Goal: Task Accomplishment & Management: Manage account settings

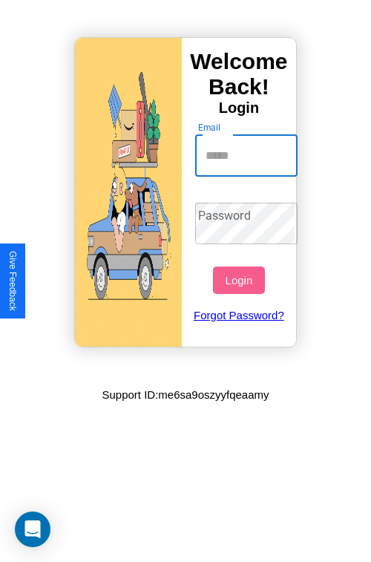
click at [248, 155] on input "Email" at bounding box center [246, 156] width 103 height 42
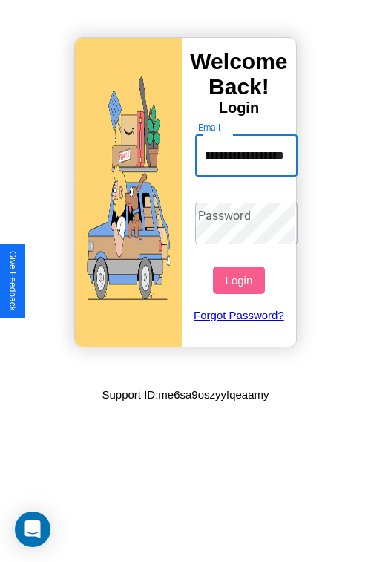
scroll to position [0, 60]
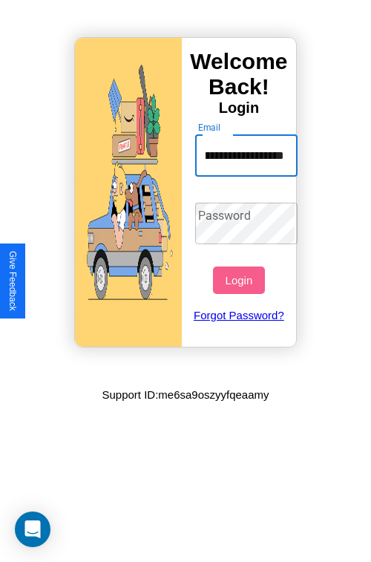
type input "**********"
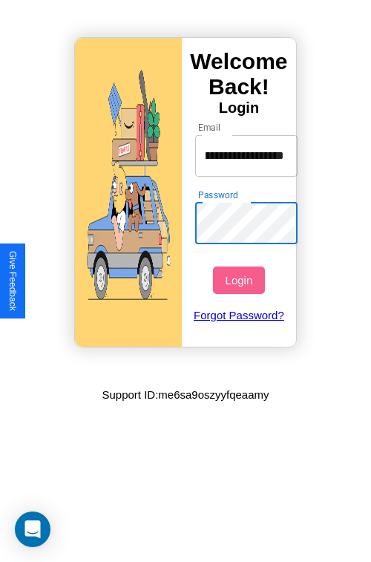
scroll to position [0, 0]
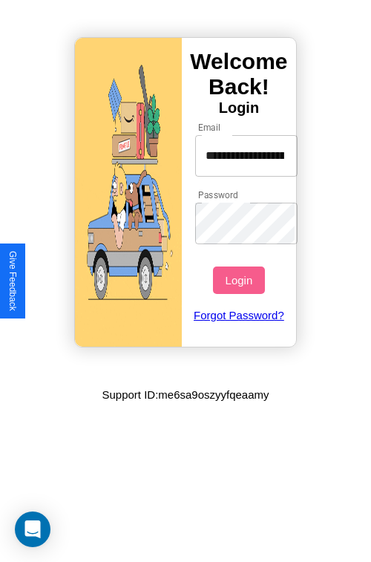
click at [241, 280] on button "Login" at bounding box center [238, 280] width 51 height 27
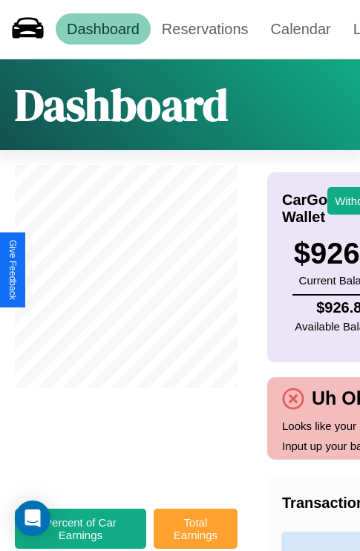
click at [195, 536] on button "Total Earnings" at bounding box center [196, 529] width 84 height 40
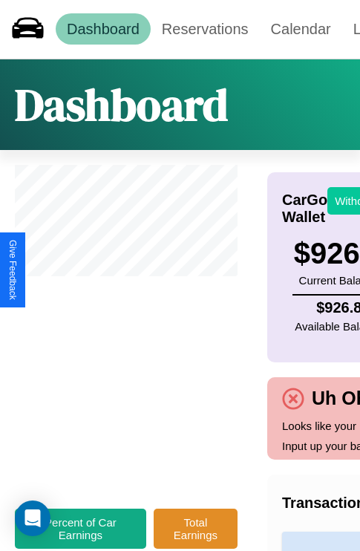
click at [349, 201] on button "Withdraw" at bounding box center [358, 200] width 62 height 27
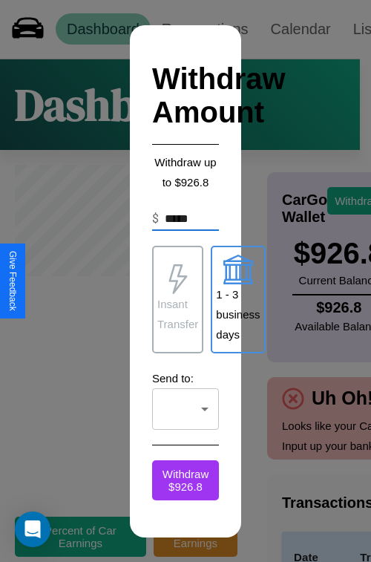
click at [238, 299] on p "1 - 3 business days" at bounding box center [238, 314] width 44 height 60
type input "*"
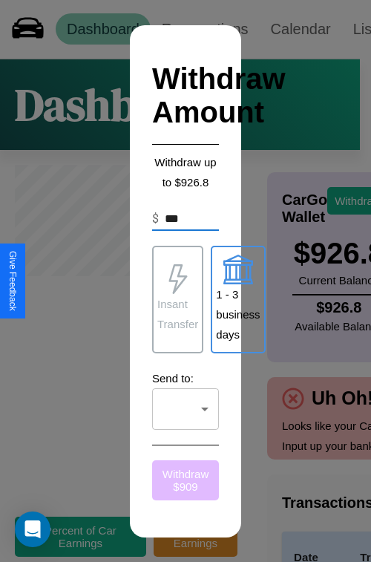
type input "***"
click at [186, 480] on button "Withdraw $ 909" at bounding box center [185, 480] width 67 height 40
